Goal: Task Accomplishment & Management: Use online tool/utility

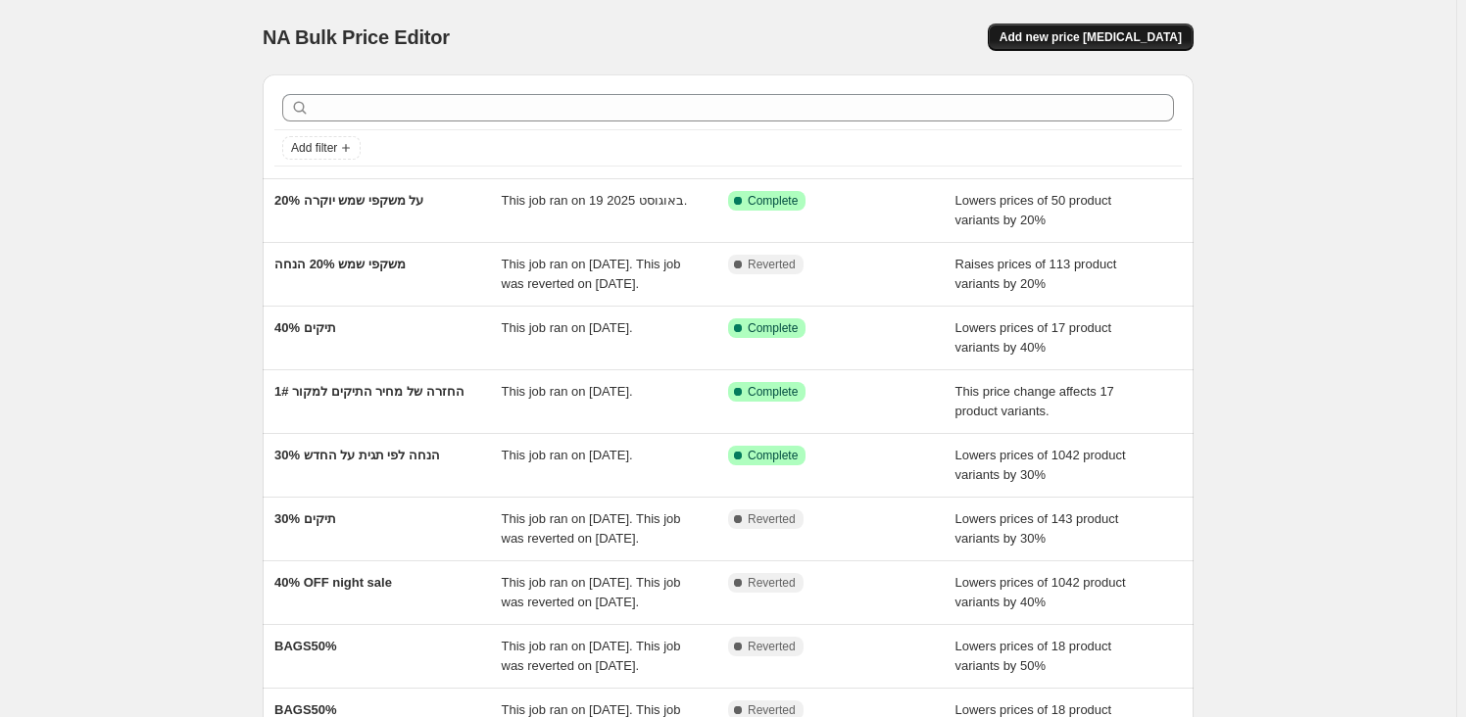
click at [1077, 33] on span "Add new price [MEDICAL_DATA]" at bounding box center [1090, 37] width 182 height 16
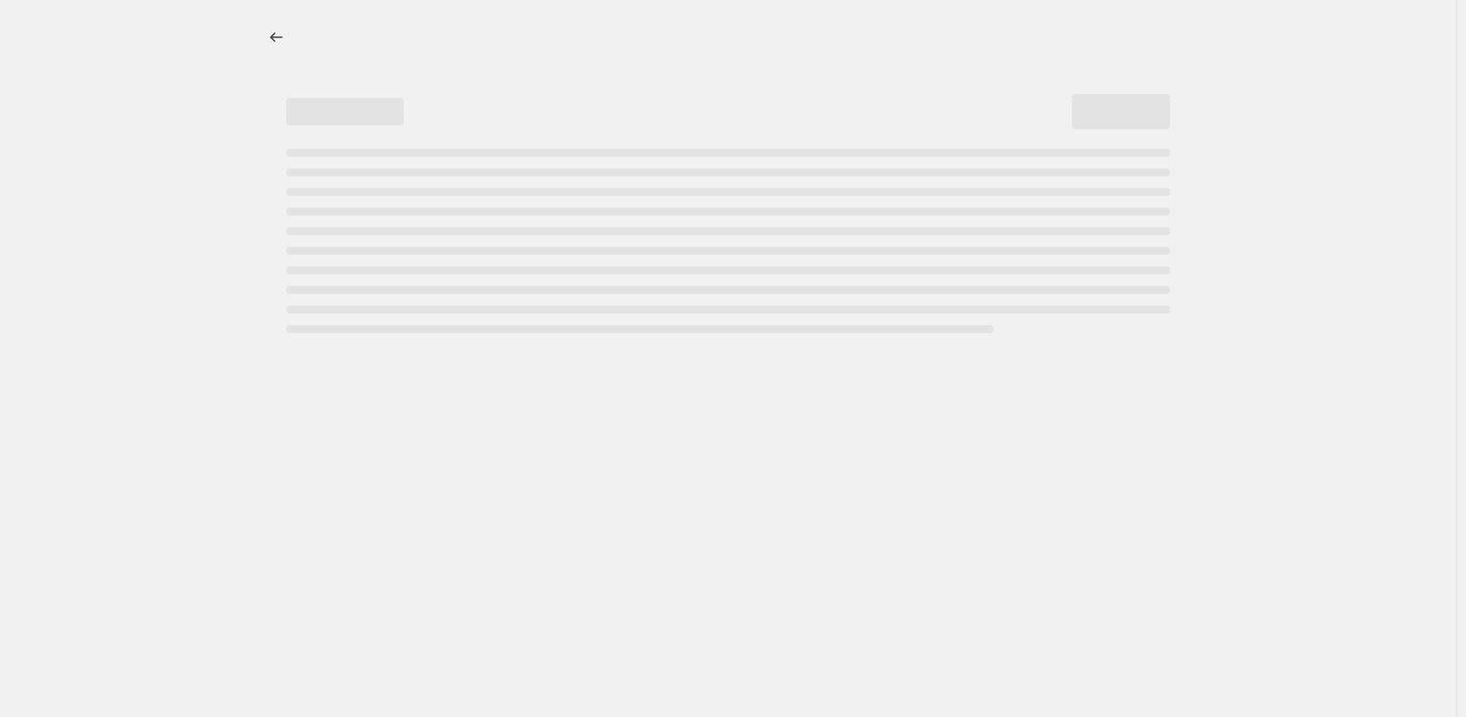
select select "percentage"
